Goal: Navigation & Orientation: Go to known website

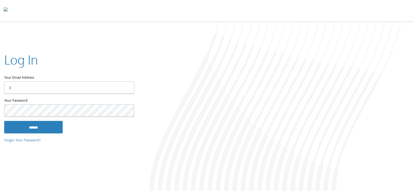
click at [59, 87] on input "Your Email Address" at bounding box center [69, 87] width 130 height 12
type input "**********"
click at [4, 121] on input "******" at bounding box center [33, 127] width 59 height 13
